Goal: Information Seeking & Learning: Learn about a topic

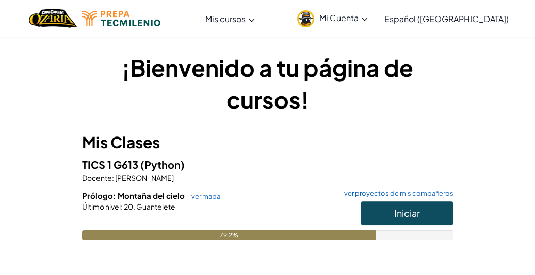
click at [400, 210] on span "Iniciar" at bounding box center [407, 213] width 26 height 12
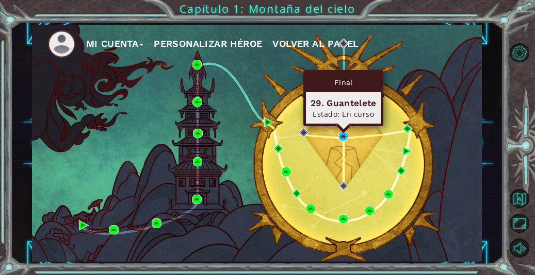
click at [344, 139] on img at bounding box center [343, 137] width 10 height 10
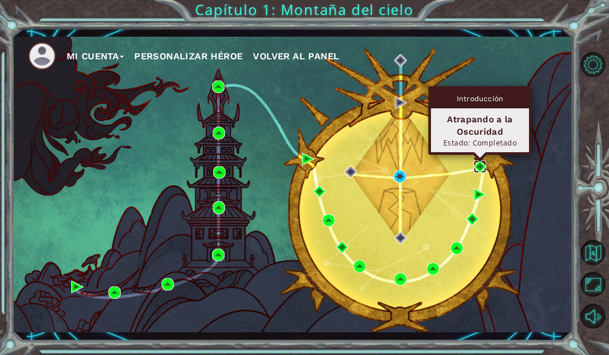
click at [481, 168] on img at bounding box center [480, 166] width 12 height 12
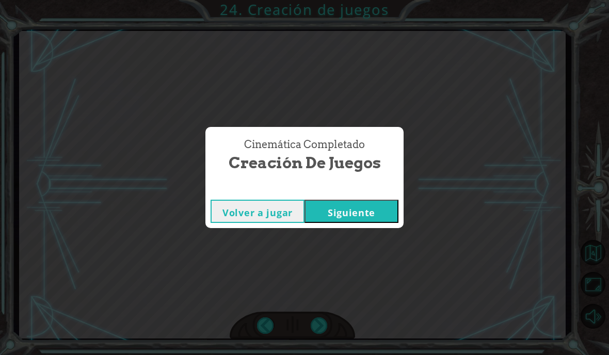
click at [330, 206] on button "Siguiente" at bounding box center [351, 211] width 94 height 23
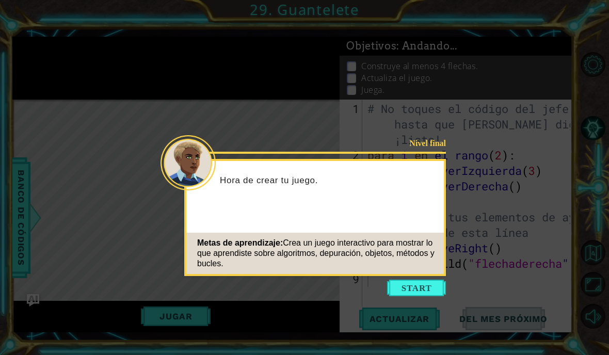
click at [414, 285] on button "Comenzar" at bounding box center [416, 288] width 59 height 17
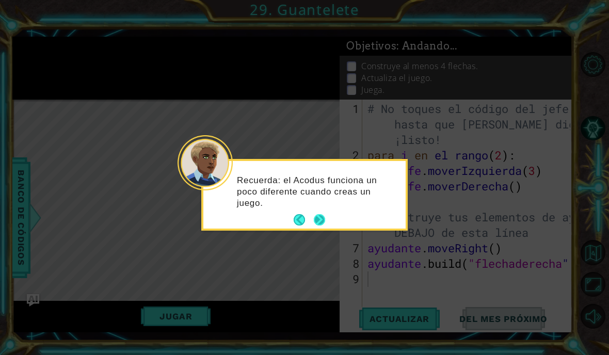
click at [324, 216] on button "Próximo" at bounding box center [319, 219] width 11 height 11
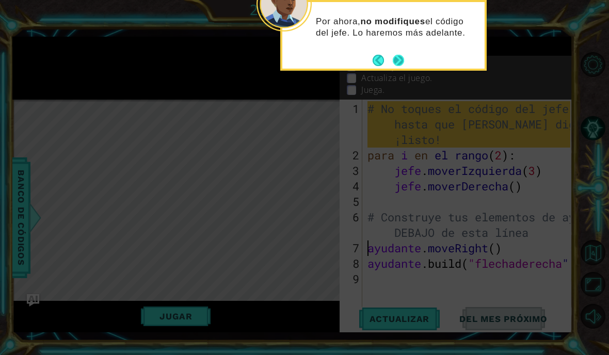
click at [398, 60] on button "Próximo" at bounding box center [398, 60] width 11 height 11
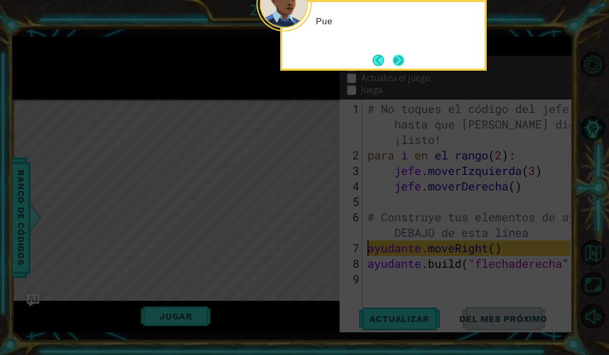
click at [398, 60] on button "Next" at bounding box center [398, 60] width 11 height 11
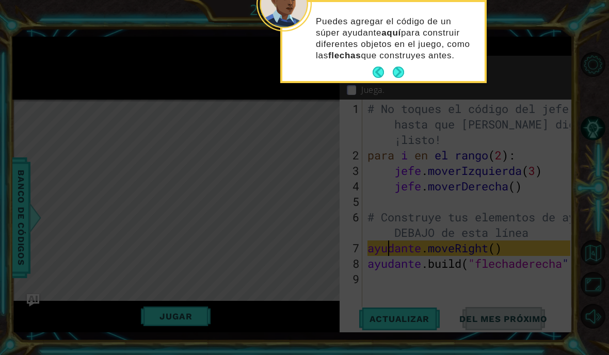
click at [397, 75] on button "Próximo" at bounding box center [398, 72] width 11 height 11
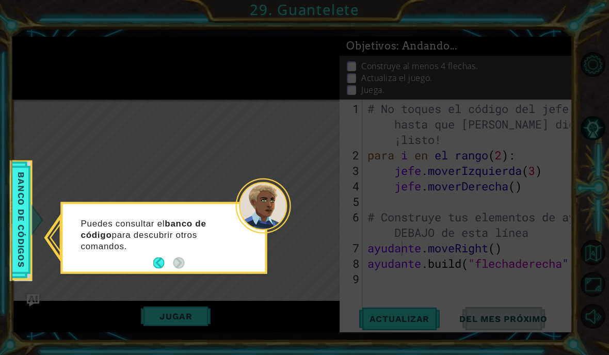
click at [23, 257] on font "Banco de códigos" at bounding box center [21, 219] width 10 height 95
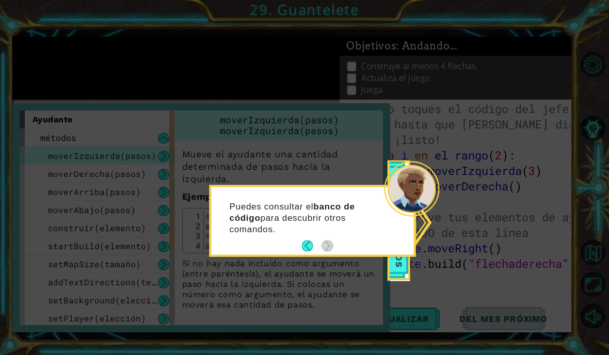
click at [324, 178] on icon at bounding box center [304, 177] width 609 height 355
click at [418, 196] on div at bounding box center [411, 188] width 55 height 55
click at [304, 248] on button "Atrás" at bounding box center [312, 245] width 20 height 11
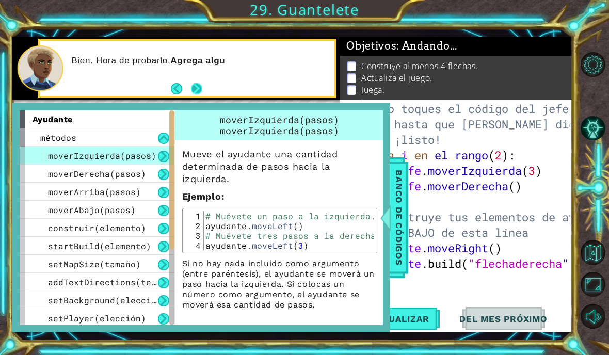
click at [199, 90] on button "Próximo" at bounding box center [196, 88] width 11 height 11
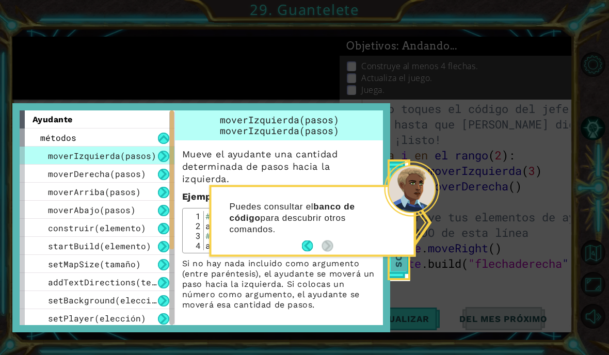
click at [400, 264] on font "Banco de códigos" at bounding box center [399, 219] width 10 height 95
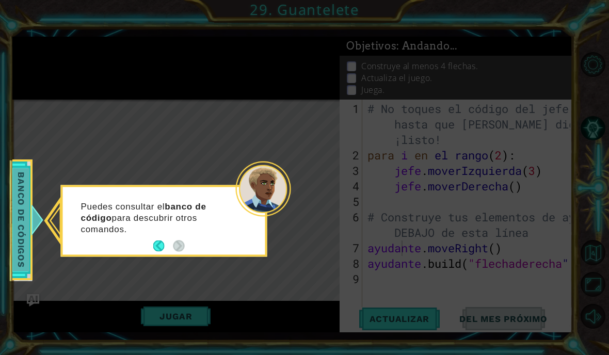
click at [37, 221] on div at bounding box center [36, 219] width 13 height 31
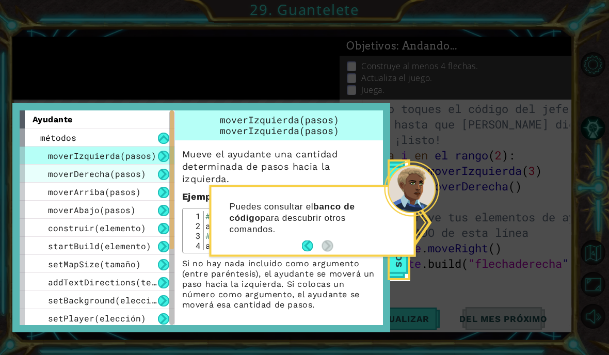
click at [105, 169] on font "moverDerecha(pasos)" at bounding box center [97, 173] width 98 height 11
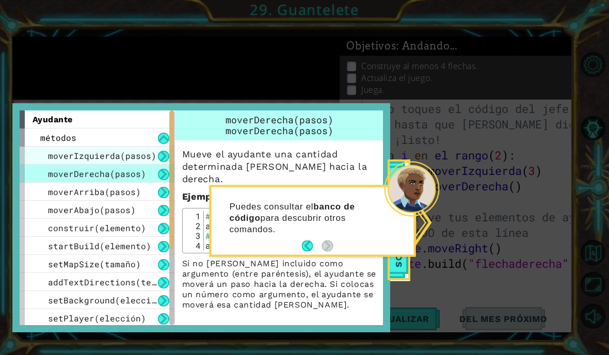
click at [104, 160] on font "moverIzquierda(pasos)" at bounding box center [102, 155] width 108 height 11
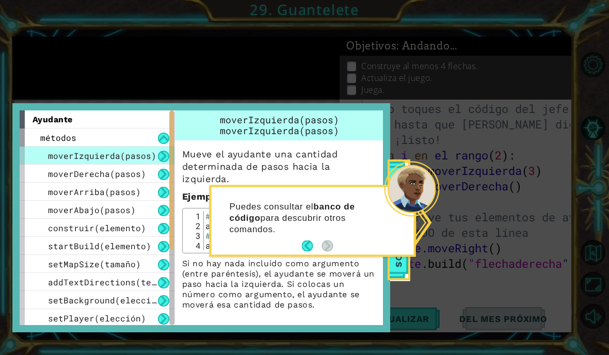
click at [249, 216] on font "banco de código" at bounding box center [292, 211] width 125 height 21
click at [476, 179] on icon at bounding box center [304, 177] width 609 height 355
click at [400, 271] on span "Banco de códigos" at bounding box center [399, 219] width 17 height 103
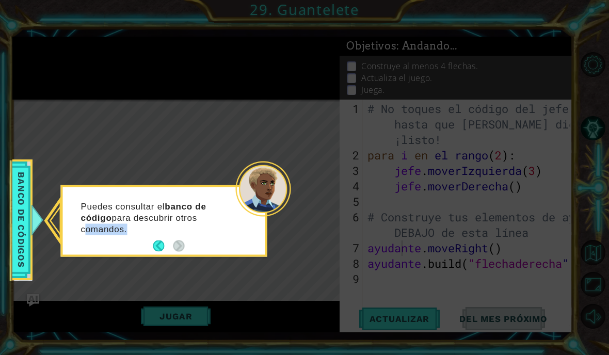
click at [191, 232] on p "Puedes consultar el banco de código para descubrir otros comandos." at bounding box center [158, 218] width 154 height 34
click at [22, 221] on font "Banco de códigos" at bounding box center [21, 219] width 10 height 95
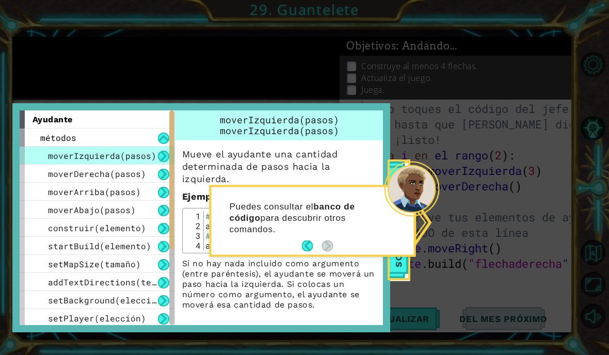
click at [397, 256] on div "Puedes consultar el banco de código para descubrir otros comandos." at bounding box center [312, 221] width 206 height 72
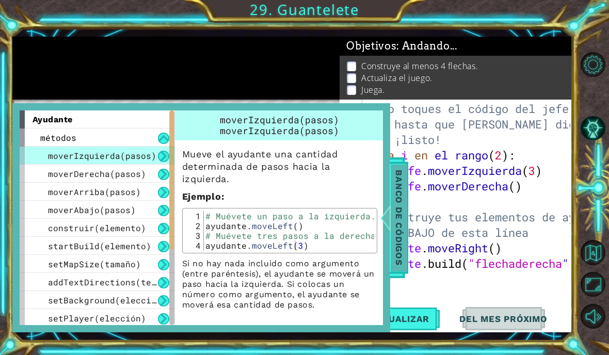
click at [397, 249] on font "Banco de códigos" at bounding box center [399, 217] width 10 height 95
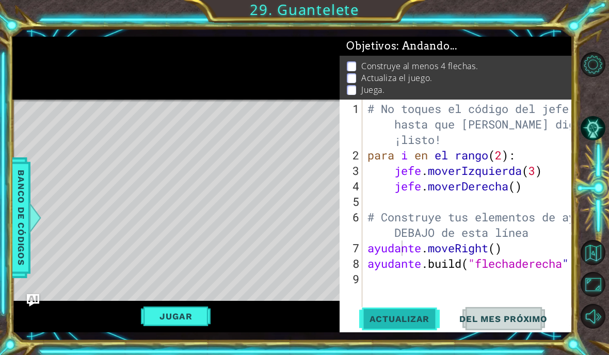
click at [380, 317] on font "Actualizar" at bounding box center [399, 319] width 60 height 10
click at [425, 250] on div "# No toques el código del jefe hasta que Vega diga que estás ¡listo! para i en …" at bounding box center [470, 240] width 210 height 279
click at [441, 226] on div "# No toques el código del jefe hasta que Vega diga que estás ¡listo! para i en …" at bounding box center [470, 240] width 210 height 279
click at [483, 118] on div "# No toques el código del jefe hasta que Vega diga que estás ¡listo! para i en …" at bounding box center [470, 240] width 210 height 279
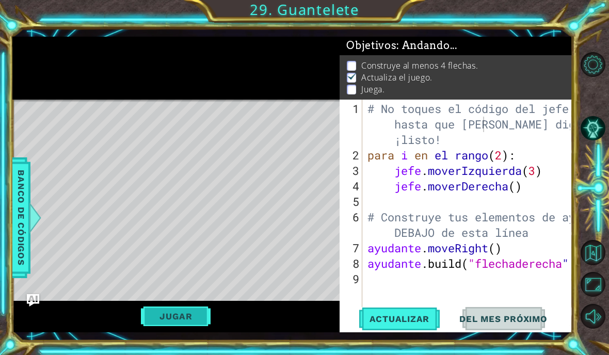
click at [196, 316] on button "Jugar" at bounding box center [176, 316] width 70 height 20
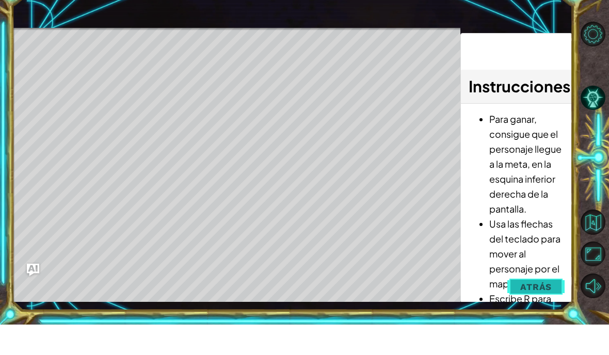
scroll to position [41, 0]
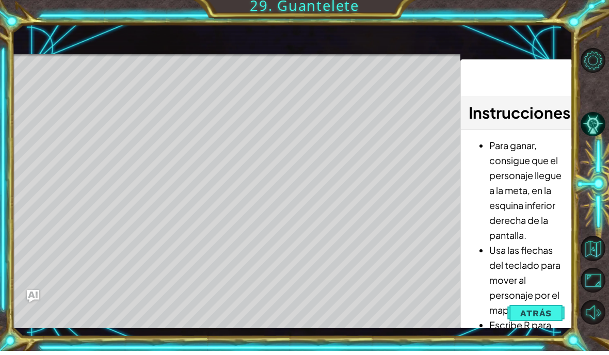
click at [533, 312] on span "Atrás" at bounding box center [535, 317] width 31 height 10
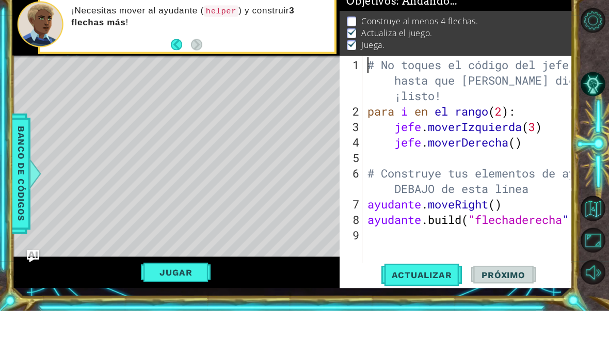
click at [396, 242] on div "# No toques el código del jefe hasta que Vega diga que estás ¡listo! para i en …" at bounding box center [470, 240] width 210 height 279
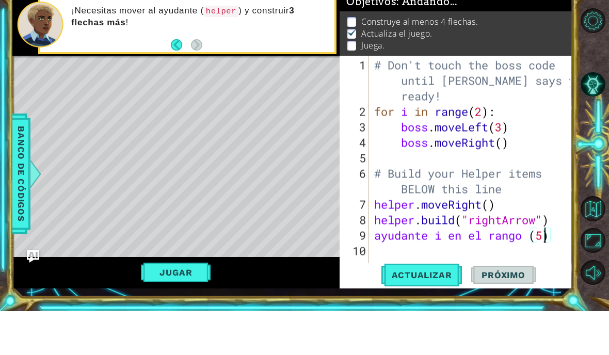
scroll to position [18, 25]
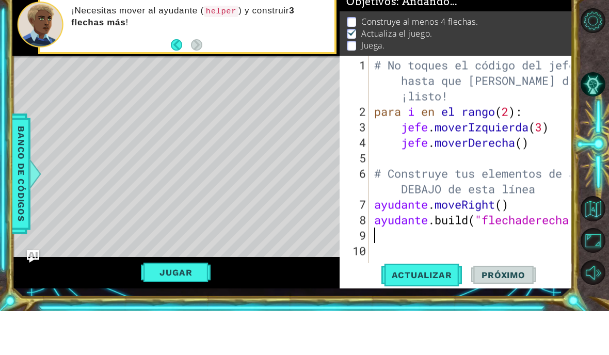
click at [374, 203] on div "# No toques el código del jefe hasta que Vega diga que estás ¡listo! para i en …" at bounding box center [474, 240] width 204 height 279
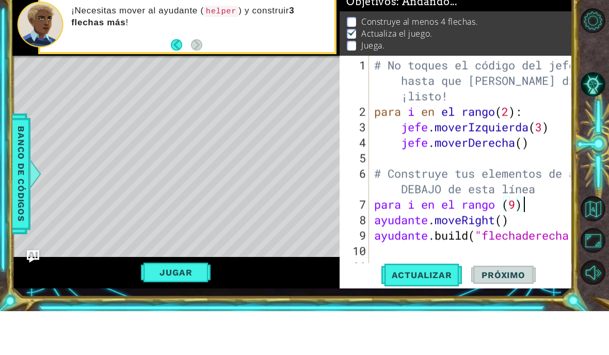
scroll to position [18, 39]
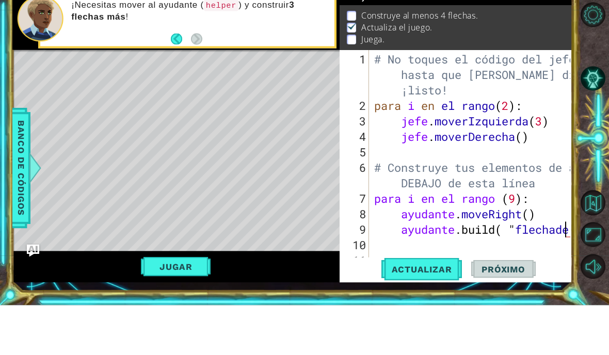
click at [562, 205] on div "# No toques el código del jefe hasta que Vega diga que estás ¡listo! para i en …" at bounding box center [473, 240] width 203 height 279
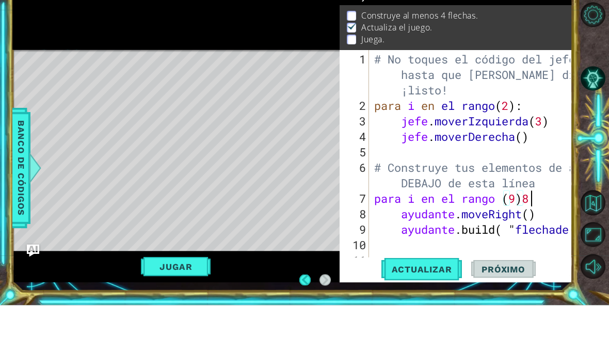
scroll to position [18, 25]
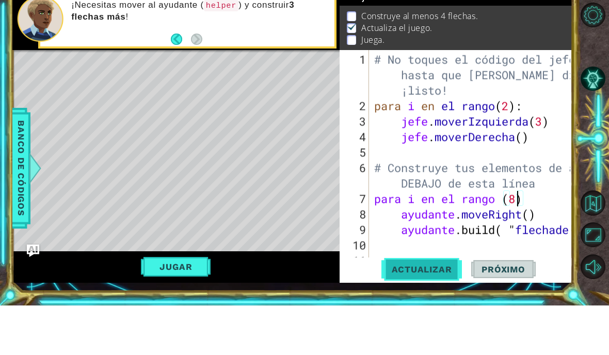
click at [410, 307] on button "Actualizar" at bounding box center [421, 318] width 81 height 23
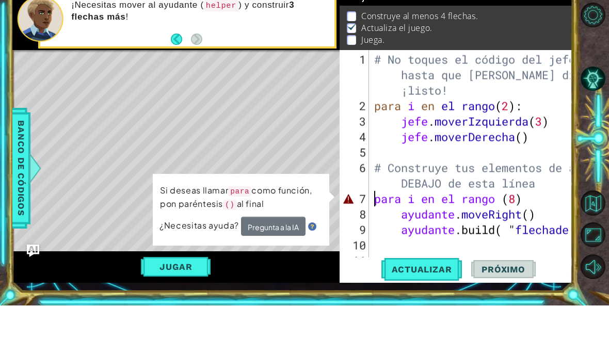
click at [376, 204] on div "# No toques el código del jefe hasta que Vega diga que estás ¡listo! para i en …" at bounding box center [473, 240] width 203 height 279
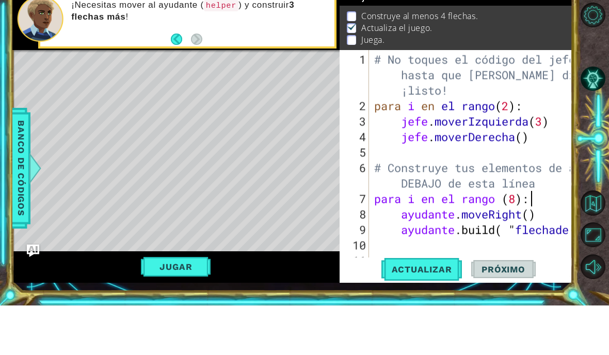
scroll to position [18, 32]
click at [395, 203] on div "# No toques el código del jefe hasta que Vega diga que estás ¡listo! para i en …" at bounding box center [473, 240] width 203 height 279
click at [402, 202] on div "# No toques el código del jefe hasta que Vega diga que estás ¡listo! para i en …" at bounding box center [473, 240] width 203 height 279
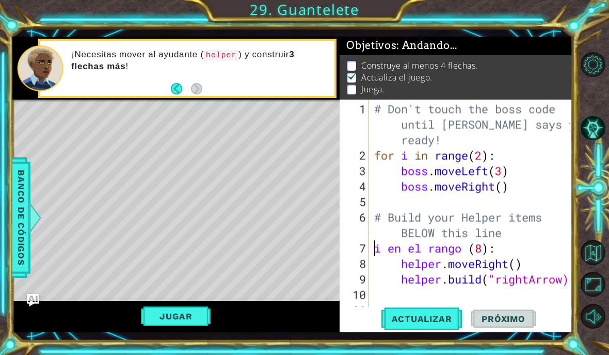
click at [374, 251] on div "# Don't touch the boss code until Vega says you're ready! for i in range ( 2 ) …" at bounding box center [473, 240] width 203 height 279
click at [493, 239] on div "# Don't touch the boss code until Vega says you're ready! for i in range ( 2 ) …" at bounding box center [473, 240] width 203 height 279
click at [498, 253] on div "# Don't touch the boss code until Vega says you're ready! for i in range ( 2 ) …" at bounding box center [473, 240] width 203 height 279
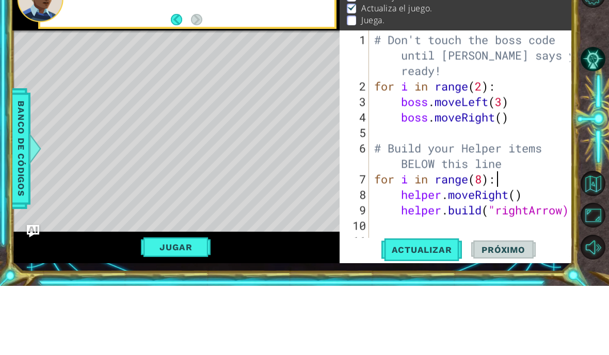
scroll to position [42, 0]
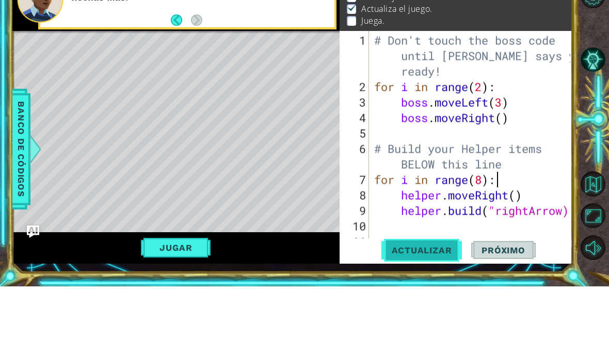
click at [440, 314] on span "Actualizar" at bounding box center [421, 319] width 81 height 10
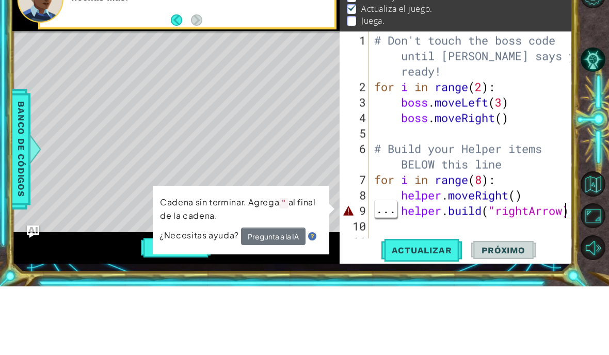
scroll to position [41, 0]
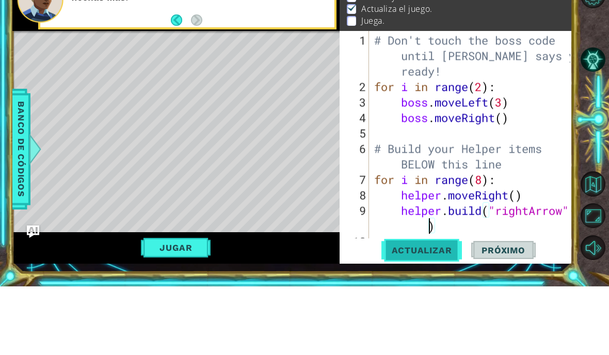
click at [431, 314] on span "Actualizar" at bounding box center [421, 319] width 81 height 10
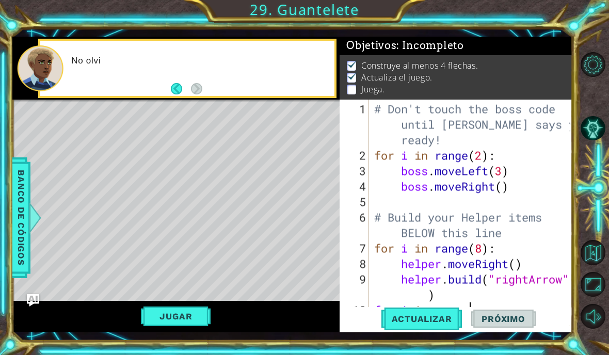
scroll to position [18, 25]
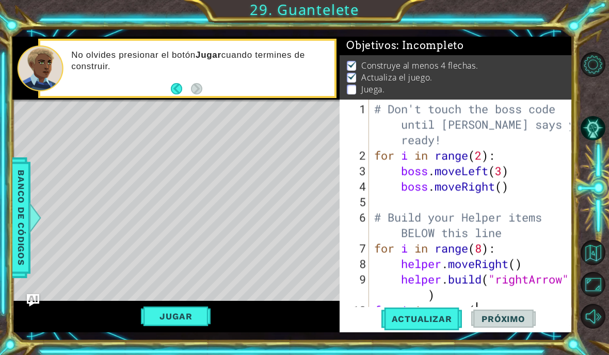
click at [203, 86] on div "No olvides presionar el botón Jugar cuando termines de construir." at bounding box center [199, 68] width 270 height 48
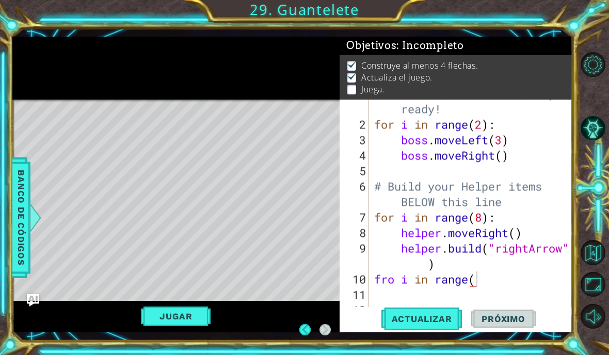
scroll to position [41, 0]
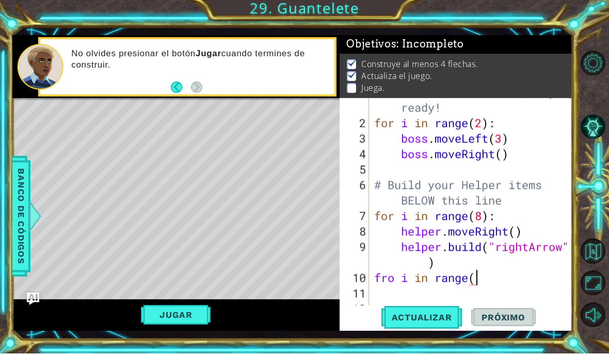
click at [504, 279] on div "# Don't touch the boss code until Vega says you're ready! for i in range ( 2 ) …" at bounding box center [473, 209] width 203 height 279
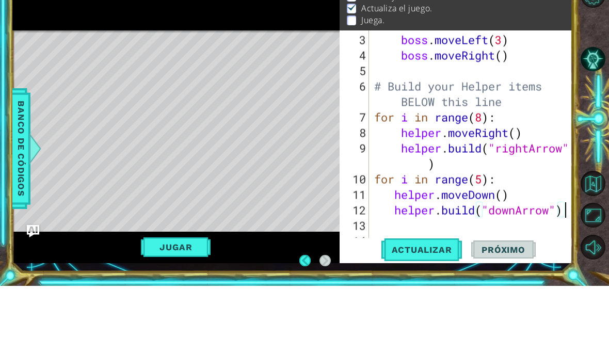
scroll to position [42, 0]
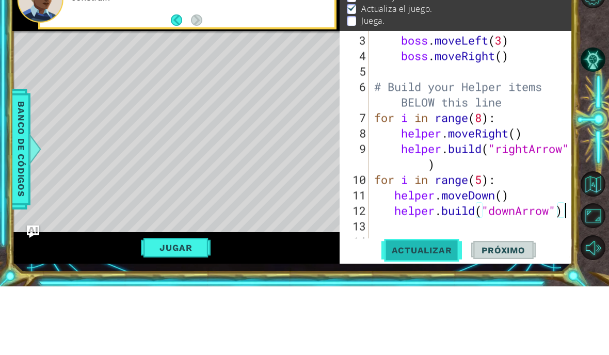
click at [443, 314] on span "Actualizar" at bounding box center [421, 319] width 81 height 10
type textarea "abcde fg"
click at [513, 314] on span "Próximo" at bounding box center [503, 319] width 64 height 10
click at [180, 306] on button "Jugar" at bounding box center [176, 316] width 70 height 20
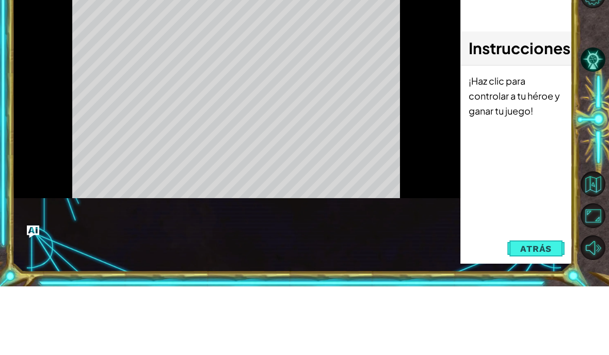
scroll to position [41, 0]
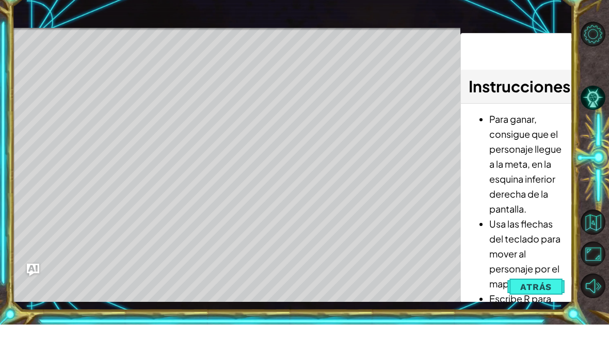
click at [89, 65] on div "Level Map" at bounding box center [250, 210] width 477 height 304
click at [70, 67] on div "Level Map" at bounding box center [250, 210] width 477 height 304
drag, startPoint x: 68, startPoint y: 67, endPoint x: 122, endPoint y: 67, distance: 54.7
click at [122, 67] on div "Level Map" at bounding box center [250, 210] width 477 height 304
drag, startPoint x: 521, startPoint y: 231, endPoint x: 531, endPoint y: 168, distance: 63.7
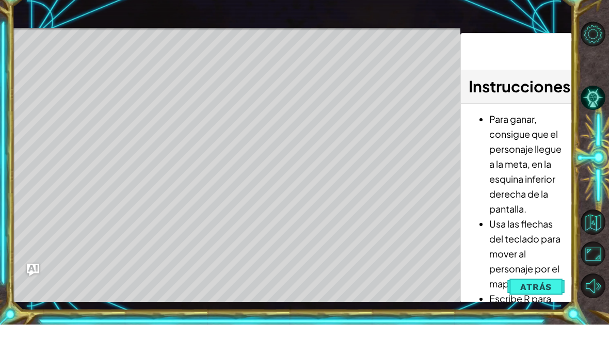
click at [531, 168] on ul "Para ganar, consigue que el personaje llegue a la meta, en la esquina inferior …" at bounding box center [515, 291] width 95 height 299
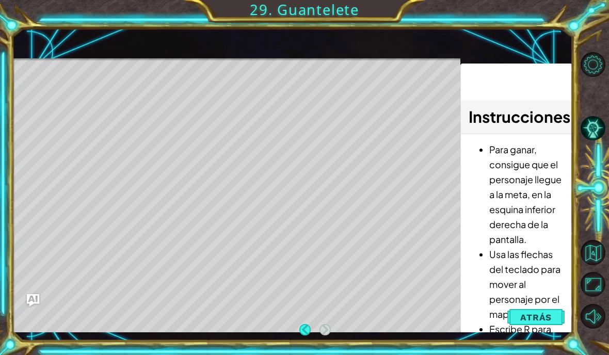
scroll to position [0, 0]
click at [244, 239] on div "Level Map" at bounding box center [250, 210] width 477 height 304
click at [579, 157] on div "1 ההההההההההההההההההההההההההההההההההההההההההההההההההההההההההההההההההההההההההההה…" at bounding box center [304, 177] width 609 height 355
click at [537, 150] on li "Para ganar, consigue que el personaje llegue a la meta, en la esquina inferior …" at bounding box center [526, 194] width 75 height 105
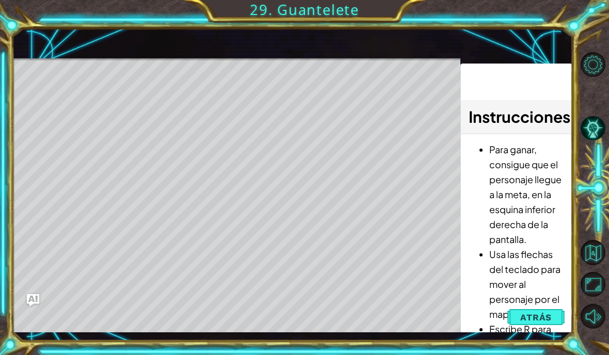
click at [537, 150] on li "Para ganar, consigue que el personaje llegue a la meta, en la esquina inferior …" at bounding box center [526, 194] width 75 height 105
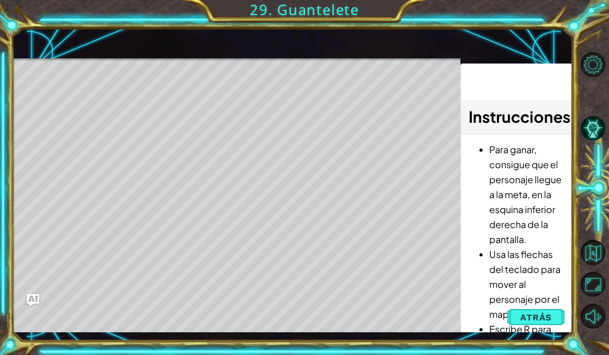
click at [537, 150] on li "Para ganar, consigue que el personaje llegue a la meta, en la esquina inferior …" at bounding box center [526, 194] width 75 height 105
click at [536, 150] on li "Para ganar, consigue que el personaje llegue a la meta, en la esquina inferior …" at bounding box center [526, 194] width 75 height 105
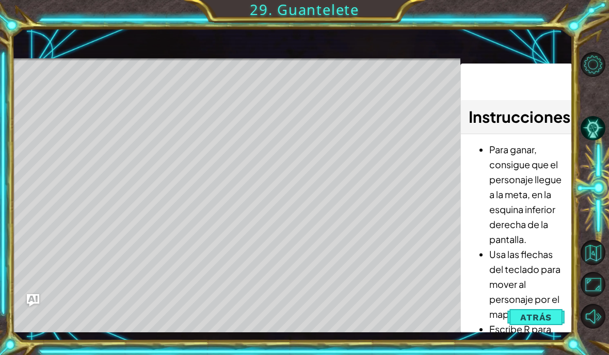
click at [536, 150] on li "Para ganar, consigue que el personaje llegue a la meta, en la esquina inferior …" at bounding box center [526, 194] width 75 height 105
click at [542, 327] on button "Atrás" at bounding box center [535, 317] width 57 height 21
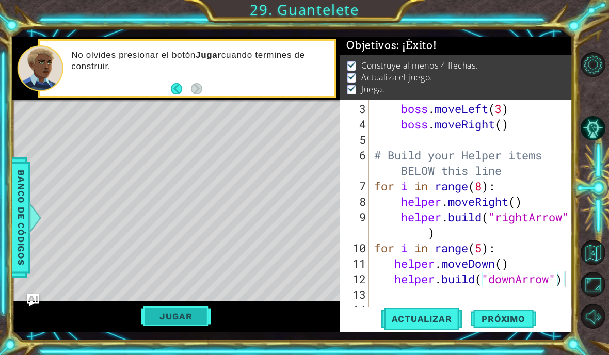
click at [170, 319] on button "Jugar" at bounding box center [176, 316] width 70 height 20
click at [521, 314] on span "Próximo" at bounding box center [503, 319] width 64 height 10
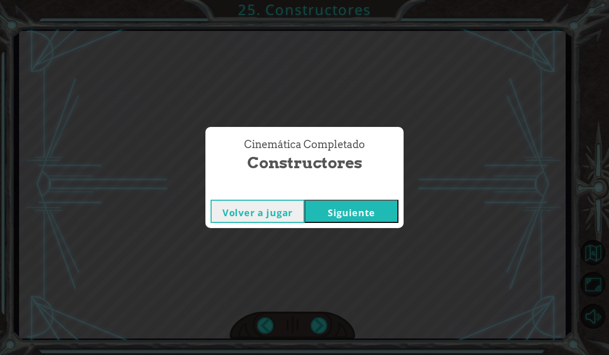
click at [368, 210] on button "Siguiente" at bounding box center [351, 211] width 94 height 23
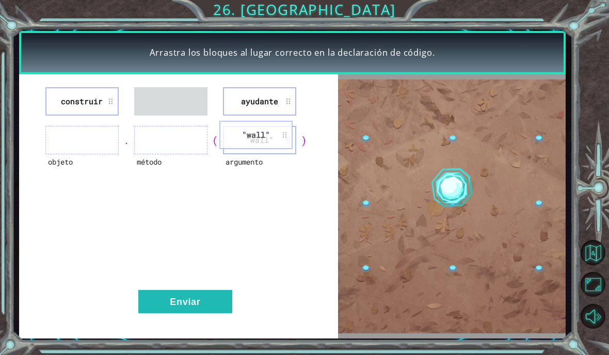
drag, startPoint x: 174, startPoint y: 96, endPoint x: 261, endPoint y: 131, distance: 92.8
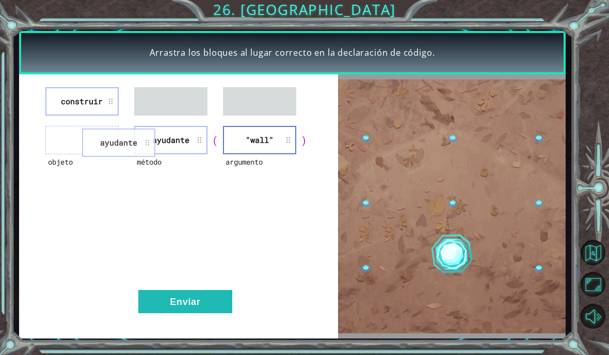
drag, startPoint x: 265, startPoint y: 112, endPoint x: 92, endPoint y: 158, distance: 178.8
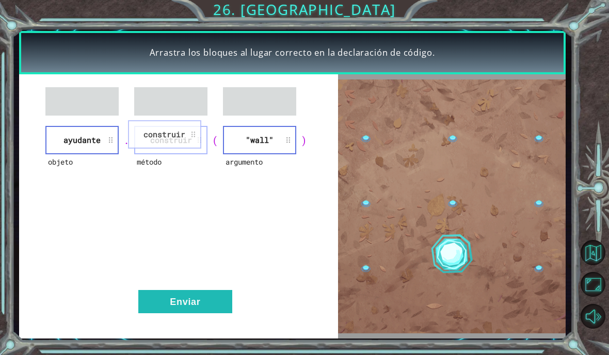
drag, startPoint x: 83, startPoint y: 99, endPoint x: 168, endPoint y: 135, distance: 92.0
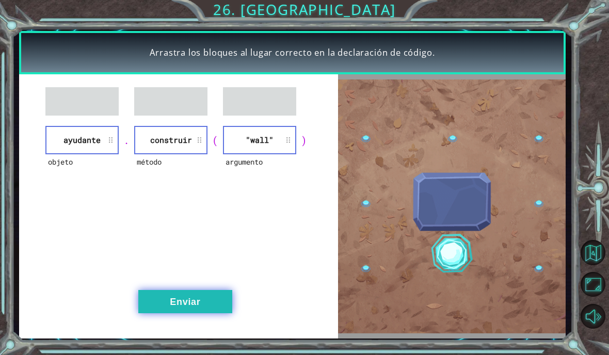
click at [193, 304] on button "Enviar" at bounding box center [185, 301] width 94 height 23
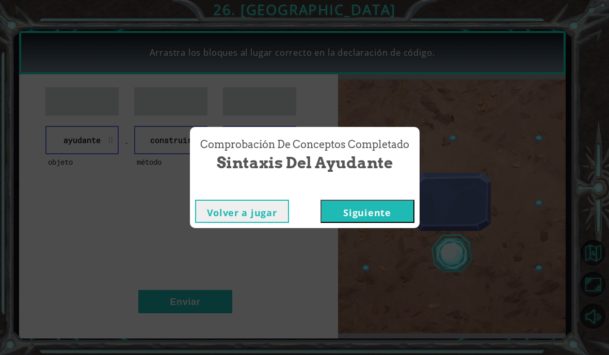
click at [340, 214] on button "Siguiente" at bounding box center [367, 211] width 94 height 23
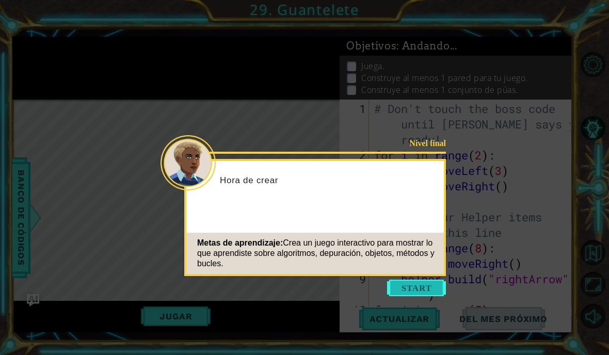
scroll to position [62, 0]
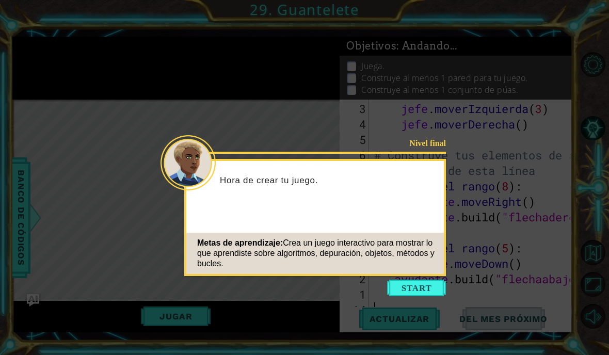
click at [410, 283] on button "Comenzar" at bounding box center [416, 288] width 59 height 17
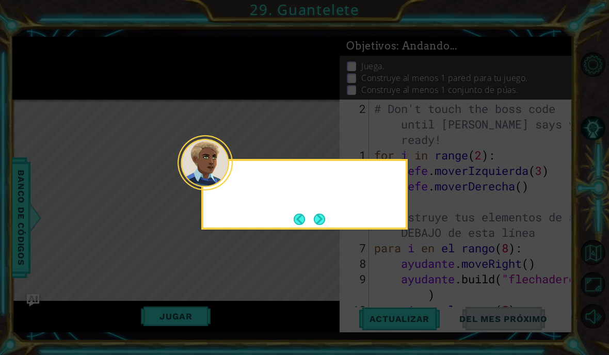
scroll to position [0, 0]
click at [420, 277] on icon at bounding box center [304, 177] width 609 height 355
click at [317, 218] on button "Próximo" at bounding box center [319, 219] width 11 height 11
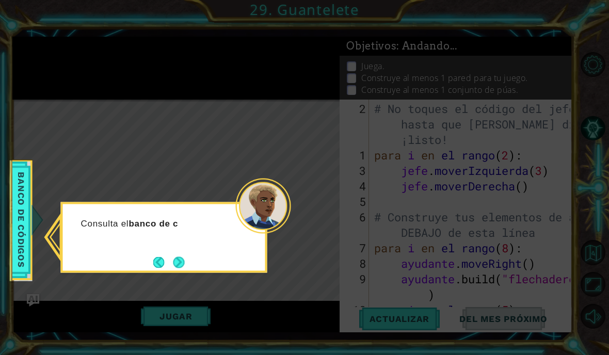
click at [179, 257] on button "Próximo" at bounding box center [178, 261] width 11 height 11
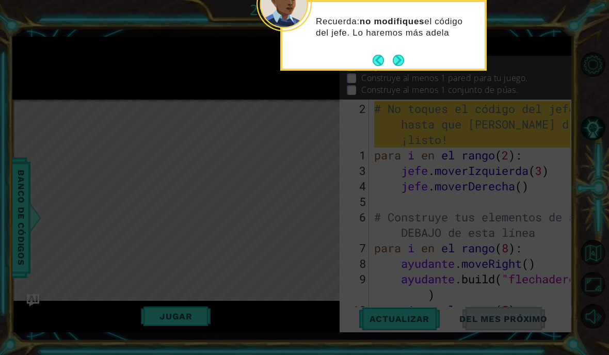
click at [398, 63] on button "Próximo" at bounding box center [398, 60] width 11 height 11
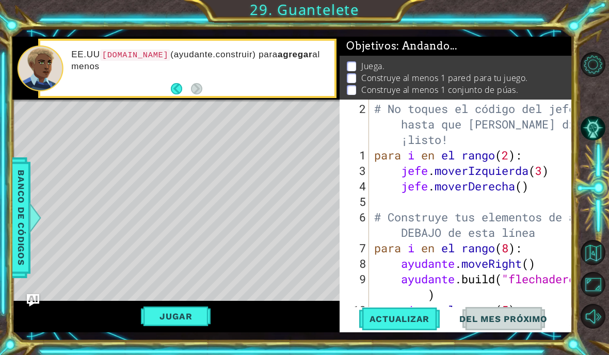
scroll to position [62, 0]
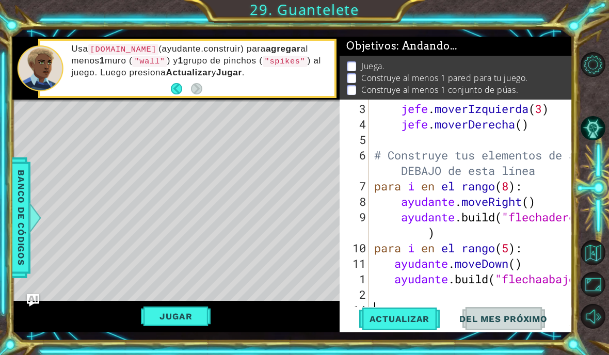
click at [433, 127] on div "jefe . moverIzquierda ( 3 ) jefe . moverDerecha ( ) # Construye tus elementos d…" at bounding box center [473, 225] width 203 height 248
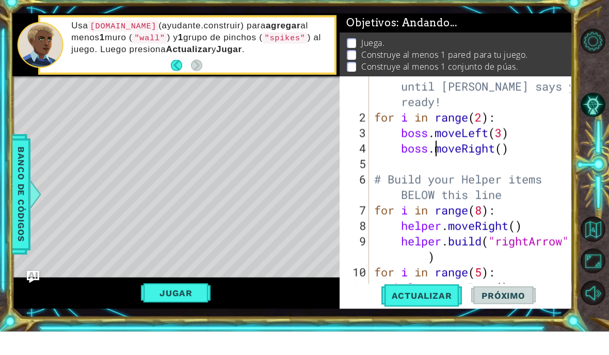
scroll to position [41, 0]
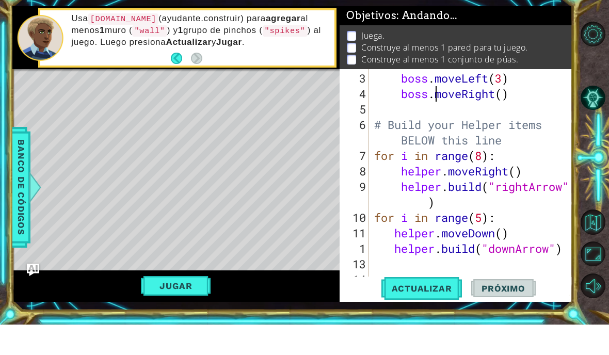
click at [564, 249] on div at bounding box center [565, 177] width 10 height 279
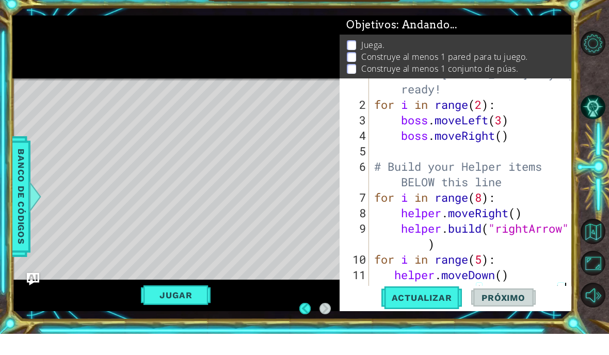
scroll to position [29, 0]
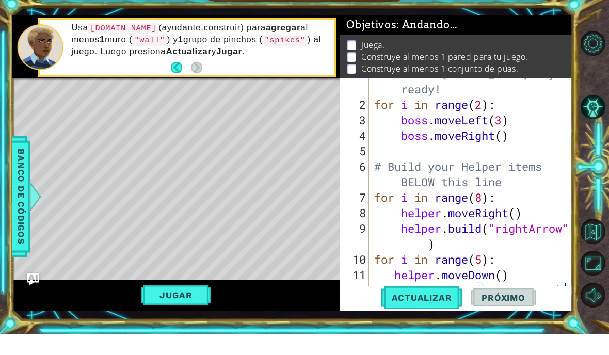
click at [483, 200] on div "# Don't touch the boss code until Vega says you're ready! for i in range ( 2 ) …" at bounding box center [473, 211] width 203 height 279
click at [495, 200] on div "# Don't touch the boss code until Vega says you're ready! for i in range ( 2 ) …" at bounding box center [473, 211] width 203 height 279
click at [536, 234] on div "# Don't touch the boss code until Vega says you're ready! for i in range ( 2 ) …" at bounding box center [473, 211] width 203 height 279
click at [505, 200] on div "# Don't touch the boss code until Vega says you're ready! for i in range ( 2 ) …" at bounding box center [473, 211] width 203 height 279
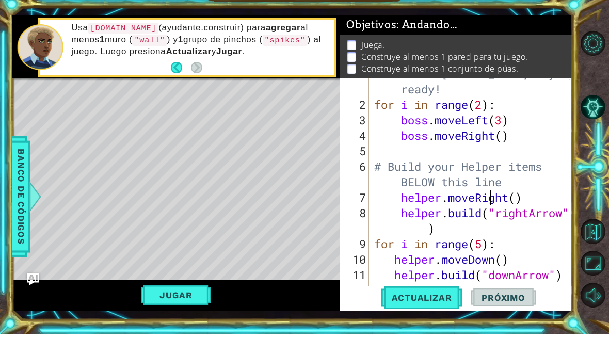
click at [401, 205] on div "# Don't touch the boss code until Vega says you're ready! for i in range ( 2 ) …" at bounding box center [473, 211] width 203 height 279
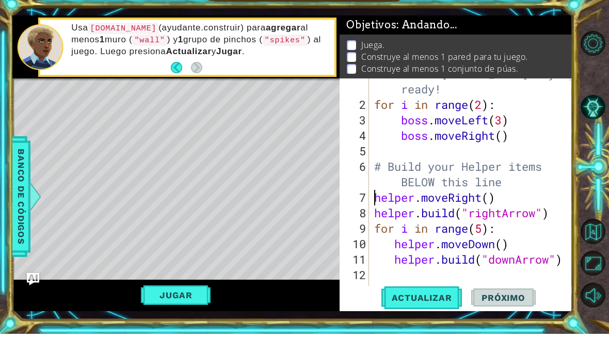
click at [491, 202] on div "# Don't touch the boss code until Vega says you're ready! for i in range ( 2 ) …" at bounding box center [473, 211] width 203 height 279
click at [375, 197] on div "# Don't touch the boss code until Vega says you're ready! for i in range ( 2 ) …" at bounding box center [473, 211] width 203 height 279
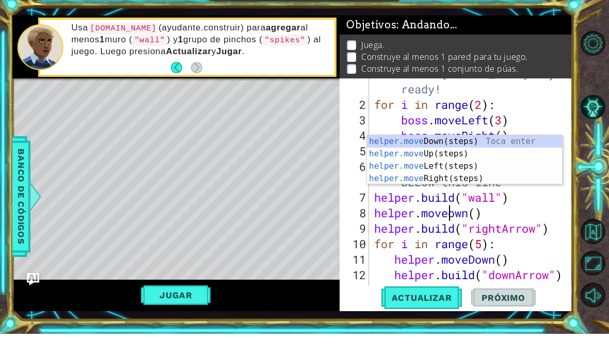
scroll to position [18, 32]
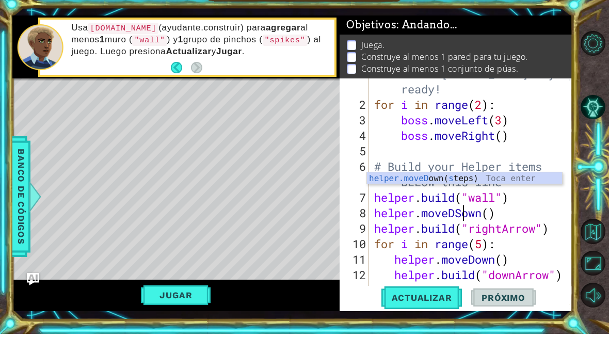
type textarea "abcde fg"
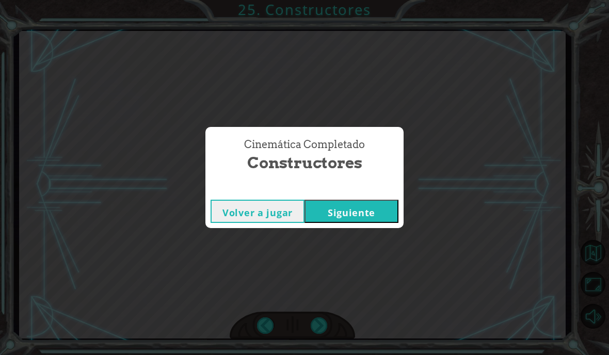
click at [371, 216] on button "Siguiente" at bounding box center [351, 211] width 94 height 23
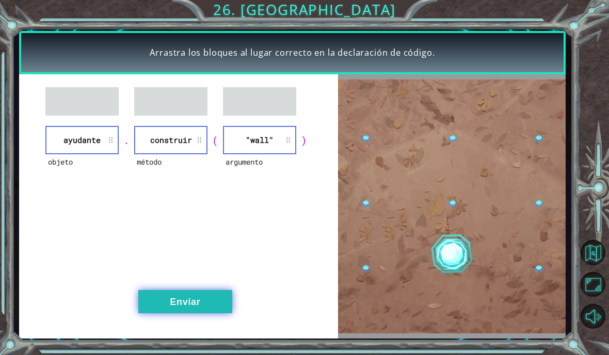
click at [190, 304] on button "Enviar" at bounding box center [185, 301] width 94 height 23
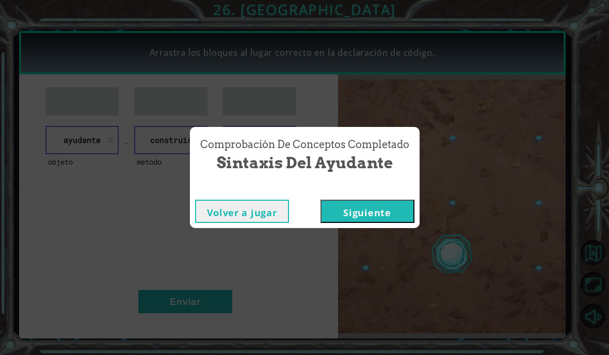
click at [356, 207] on button "Siguiente" at bounding box center [367, 211] width 94 height 23
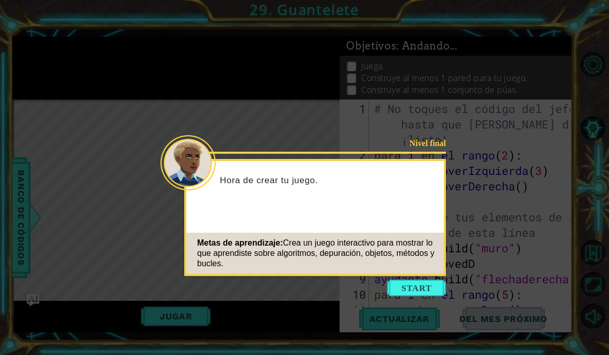
click at [411, 285] on button "Comenzar" at bounding box center [416, 288] width 59 height 17
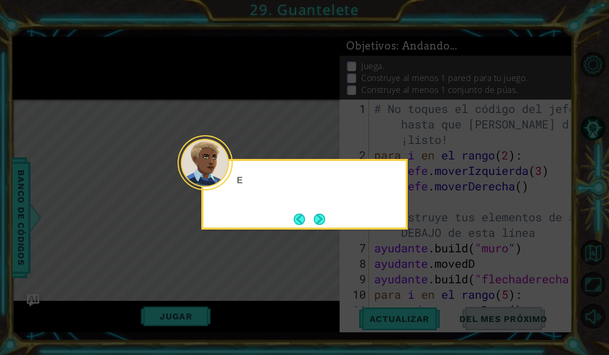
click at [465, 209] on icon at bounding box center [304, 177] width 609 height 355
click at [322, 217] on button "Próximo" at bounding box center [319, 219] width 11 height 11
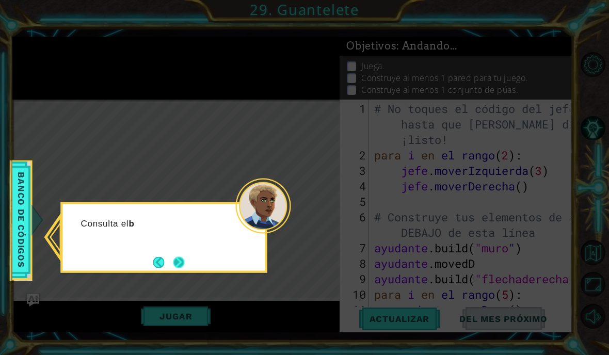
click at [180, 261] on button "Próximo" at bounding box center [178, 261] width 11 height 11
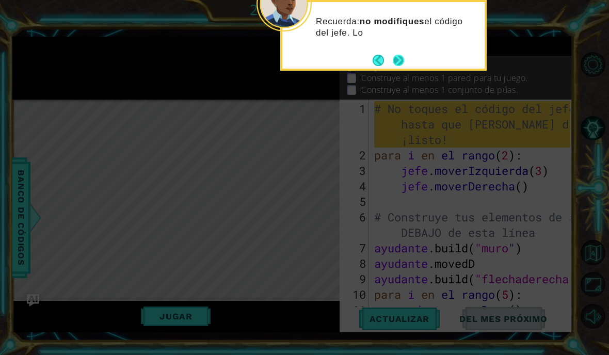
click at [401, 61] on button "Próximo" at bounding box center [398, 60] width 11 height 11
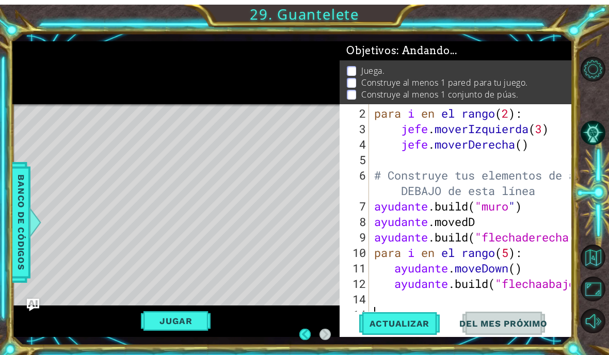
scroll to position [46, 0]
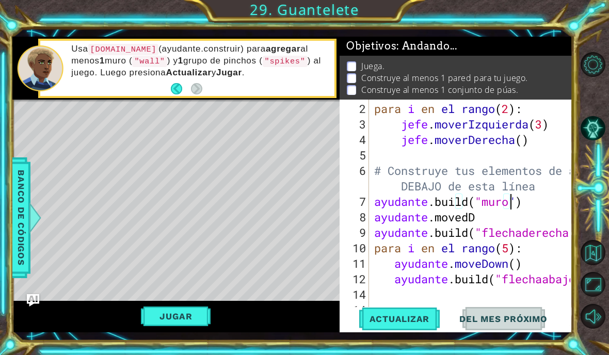
click at [557, 204] on div "para i en el rango ( 2 ) : jefe . moverIzquierda ( 3 ) jefe . moverDerecha ( ) …" at bounding box center [473, 225] width 203 height 248
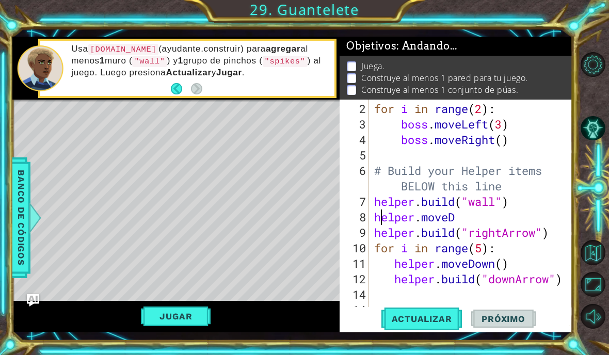
click at [458, 219] on div "for i in range ( 2 ) : boss . moveLeft ( 3 ) boss . moveRight ( ) # Build your …" at bounding box center [473, 225] width 203 height 248
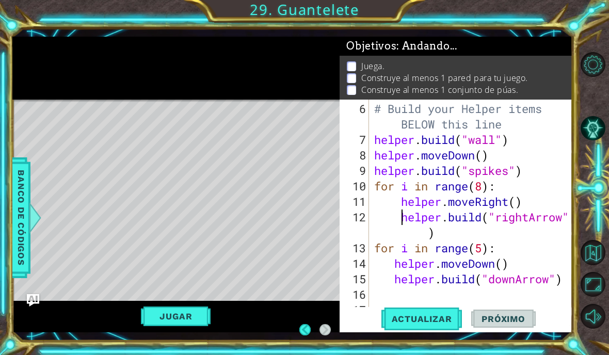
scroll to position [108, 0]
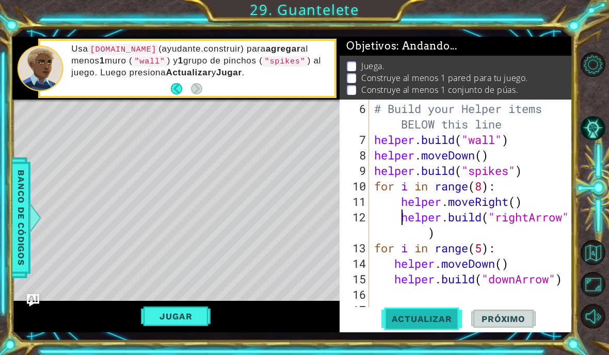
click at [432, 322] on span "Actualizar" at bounding box center [421, 319] width 81 height 10
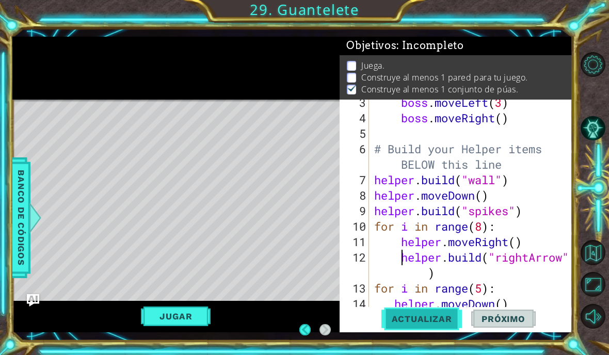
scroll to position [67, 0]
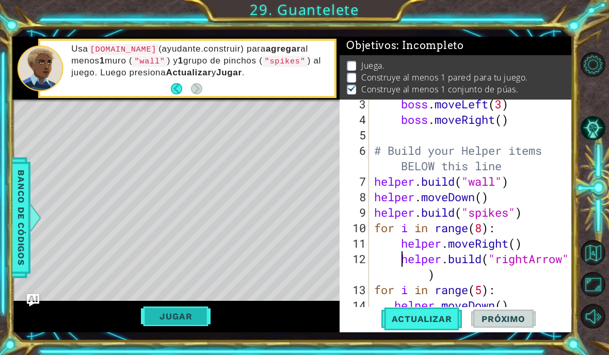
click at [192, 322] on button "Jugar" at bounding box center [176, 316] width 70 height 20
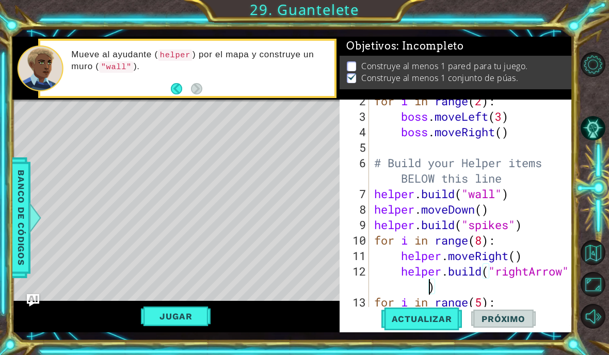
scroll to position [56, 0]
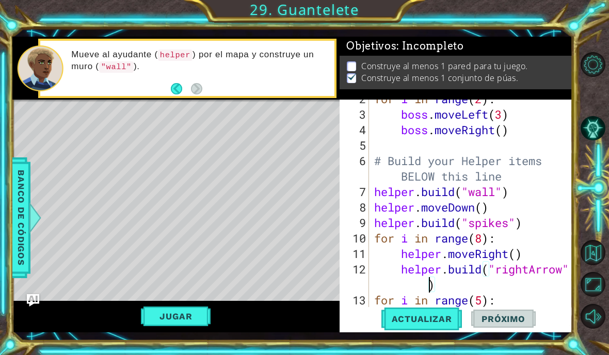
click at [495, 194] on div "for i in range ( 2 ) : boss . moveLeft ( 3 ) boss . moveRight ( ) # Build your …" at bounding box center [473, 215] width 203 height 248
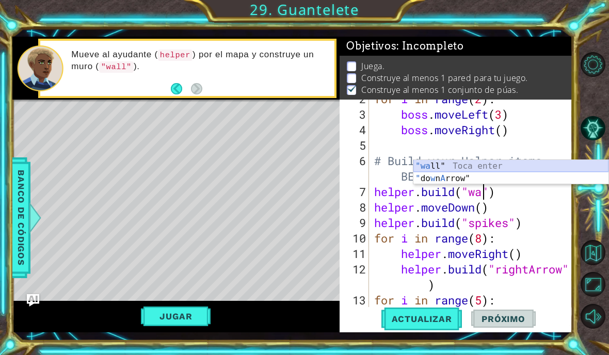
click at [439, 167] on div ""wa ll" Toca enter " do w n A rrow" Toca enter" at bounding box center [510, 185] width 195 height 50
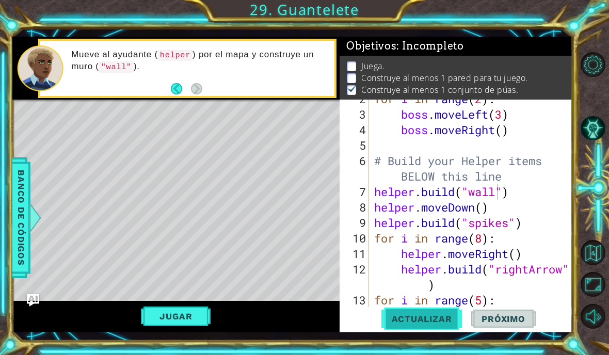
click at [420, 328] on button "Actualizar" at bounding box center [421, 318] width 81 height 23
click at [512, 195] on div "for i in range ( 2 ) : boss . moveLeft ( 3 ) boss . moveRight ( ) # Build your …" at bounding box center [473, 215] width 203 height 248
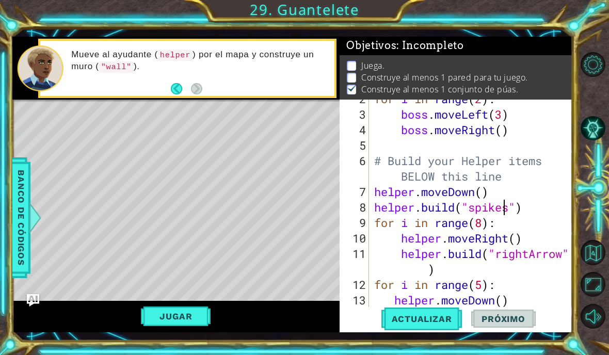
click at [479, 153] on div "for i in range ( 2 ) : boss . moveLeft ( 3 ) boss . moveRight ( ) # Build your …" at bounding box center [473, 215] width 203 height 248
click at [234, 207] on div "Level Map" at bounding box center [250, 252] width 477 height 304
click at [499, 200] on div "for i in range ( 2 ) : boss . moveLeft ( 3 ) boss . moveRight ( ) # Build your …" at bounding box center [473, 215] width 203 height 248
click at [543, 211] on div "for i in range ( 2 ) : boss . moveLeft ( 3 ) boss . moveRight ( ) # Build your …" at bounding box center [473, 215] width 203 height 248
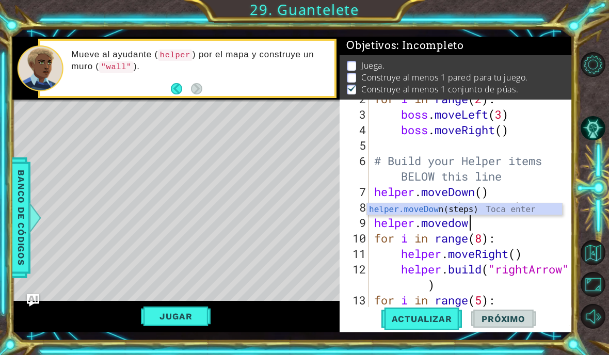
scroll to position [18, 56]
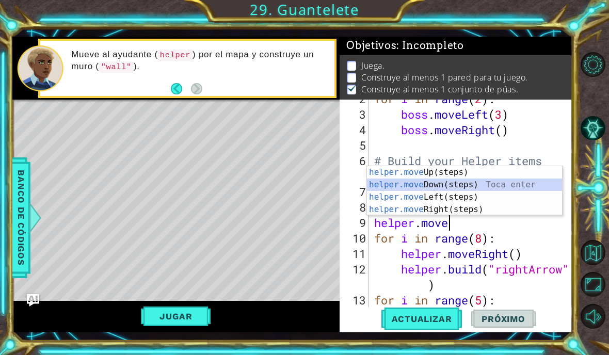
click at [445, 185] on div "helper.move Up(steps) Toca enter helper.move Down(steps) Toca enter helper.move…" at bounding box center [464, 203] width 195 height 74
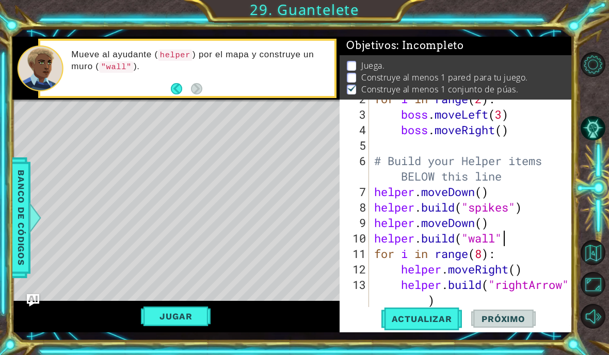
scroll to position [18, 155]
click at [421, 324] on span "Actualizar" at bounding box center [421, 319] width 81 height 10
type textarea "abcde fg"
click at [193, 319] on button "Jugar" at bounding box center [176, 316] width 70 height 20
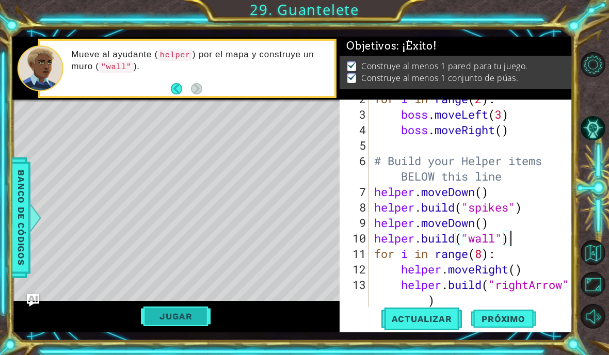
scroll to position [0, 0]
click at [523, 322] on span "Próximo" at bounding box center [503, 319] width 64 height 10
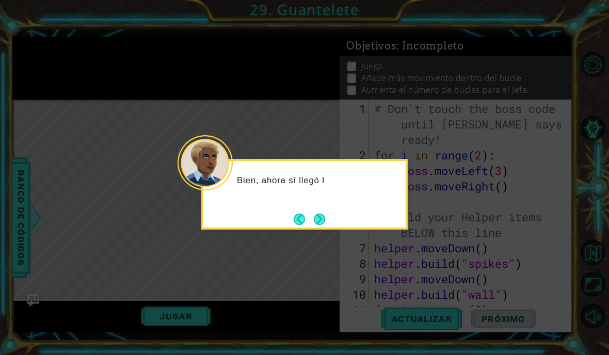
click at [325, 223] on button "Next" at bounding box center [319, 219] width 11 height 11
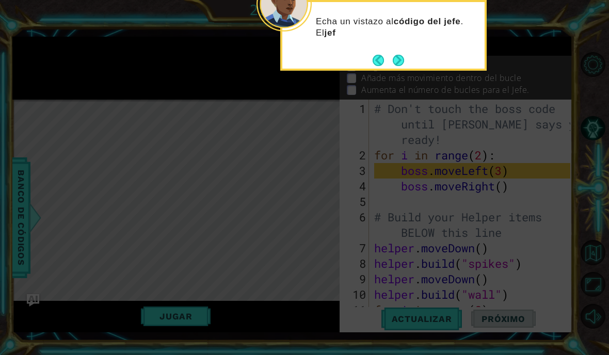
click at [396, 64] on button "Next" at bounding box center [398, 60] width 11 height 11
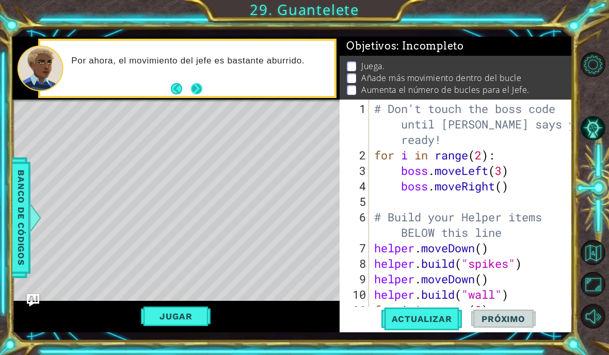
click at [196, 94] on button "Next" at bounding box center [196, 88] width 11 height 11
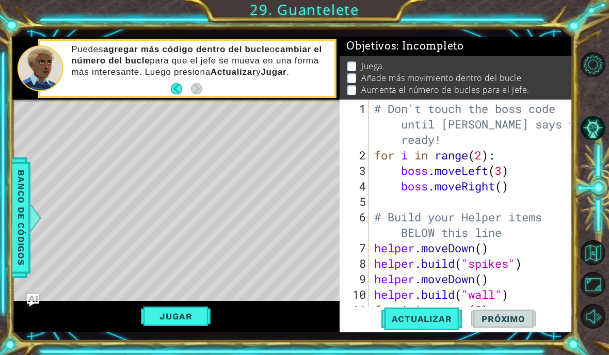
click at [196, 94] on html "1 ההההההההההההההההההההההההההההההההההההההההההההההההההההההההההההההההההההההההההההה…" at bounding box center [304, 177] width 609 height 355
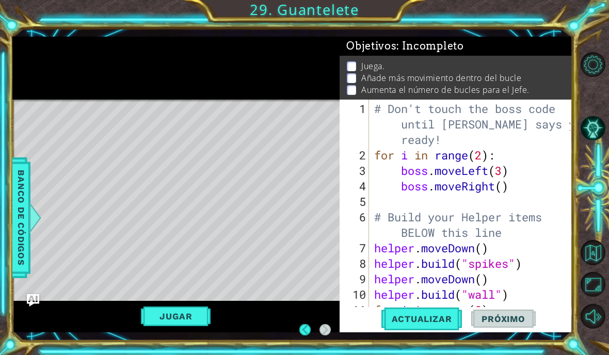
click at [433, 142] on div "# Don't touch the boss code until Vega says you're ready! for i in range ( 2 ) …" at bounding box center [473, 240] width 203 height 279
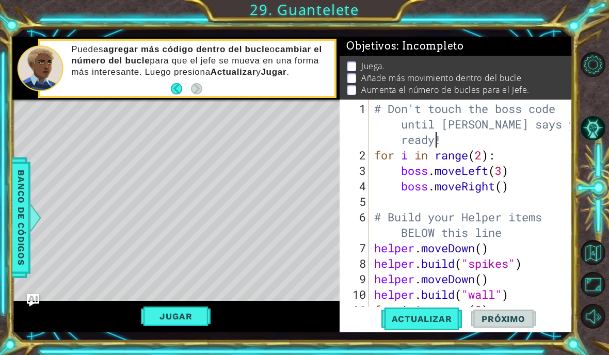
click at [450, 139] on div "# Don't touch the boss code until Vega says you're ready! for i in range ( 2 ) …" at bounding box center [473, 240] width 203 height 279
click at [179, 91] on button "Back" at bounding box center [181, 88] width 20 height 11
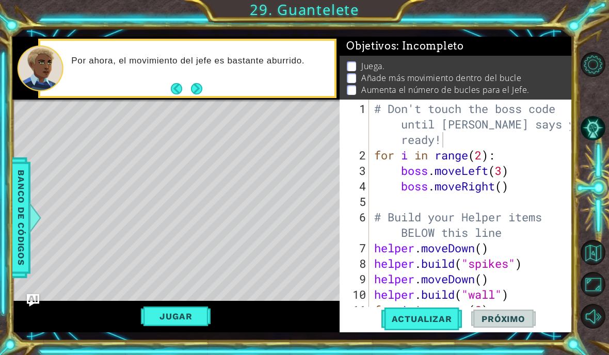
click at [179, 91] on button "Back" at bounding box center [181, 88] width 20 height 11
